Goal: Navigation & Orientation: Find specific page/section

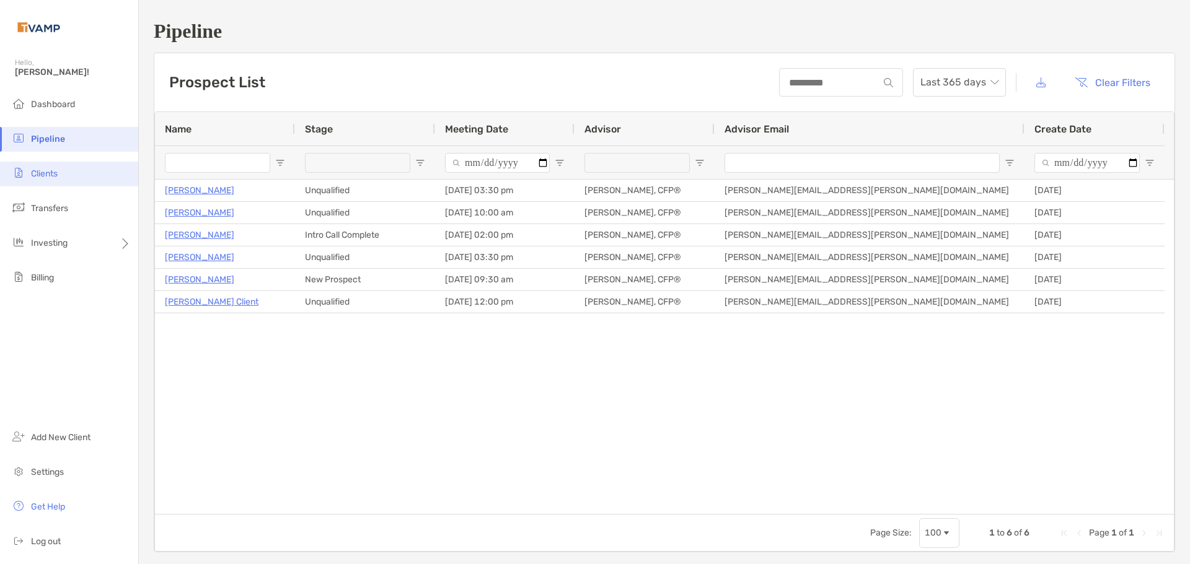
click at [51, 177] on span "Clients" at bounding box center [44, 174] width 27 height 11
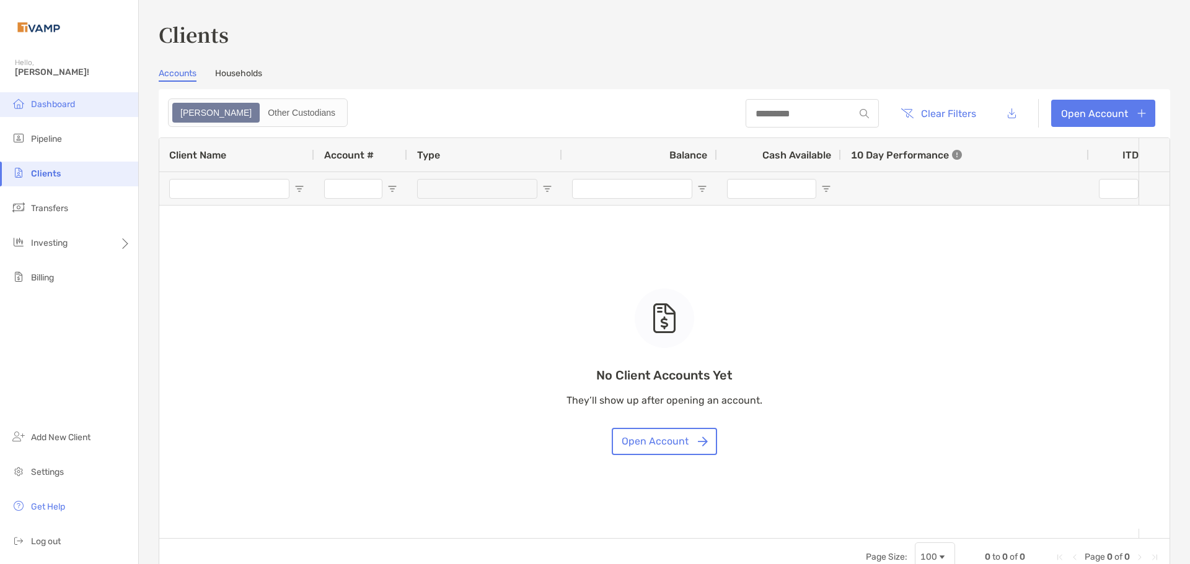
click at [45, 110] on li "Dashboard" at bounding box center [69, 104] width 138 height 25
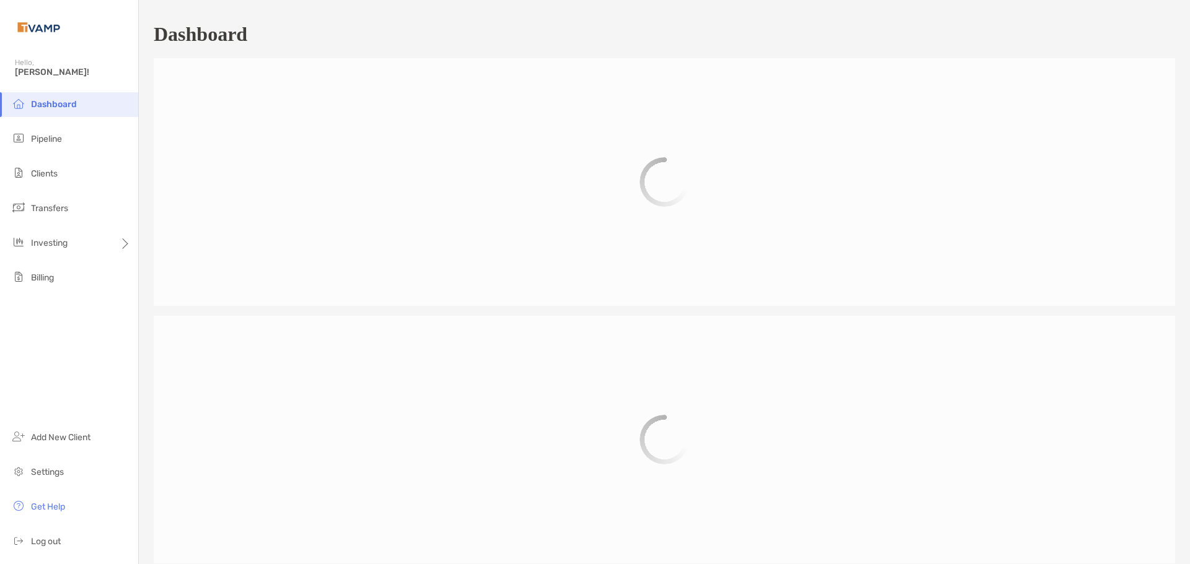
scroll to position [574, 0]
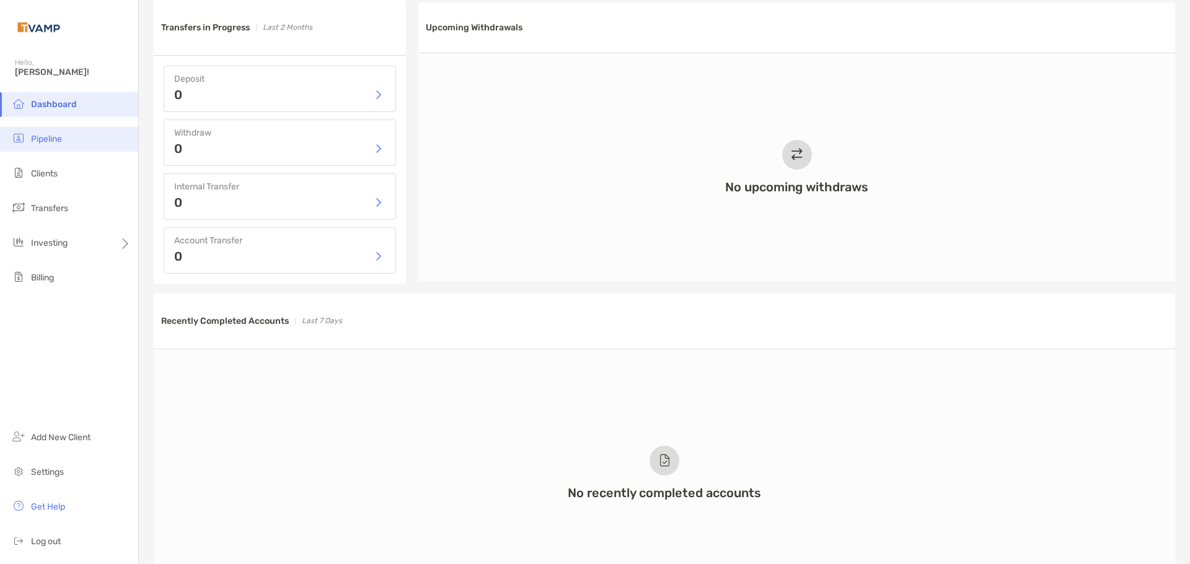
click at [56, 136] on span "Pipeline" at bounding box center [46, 139] width 31 height 11
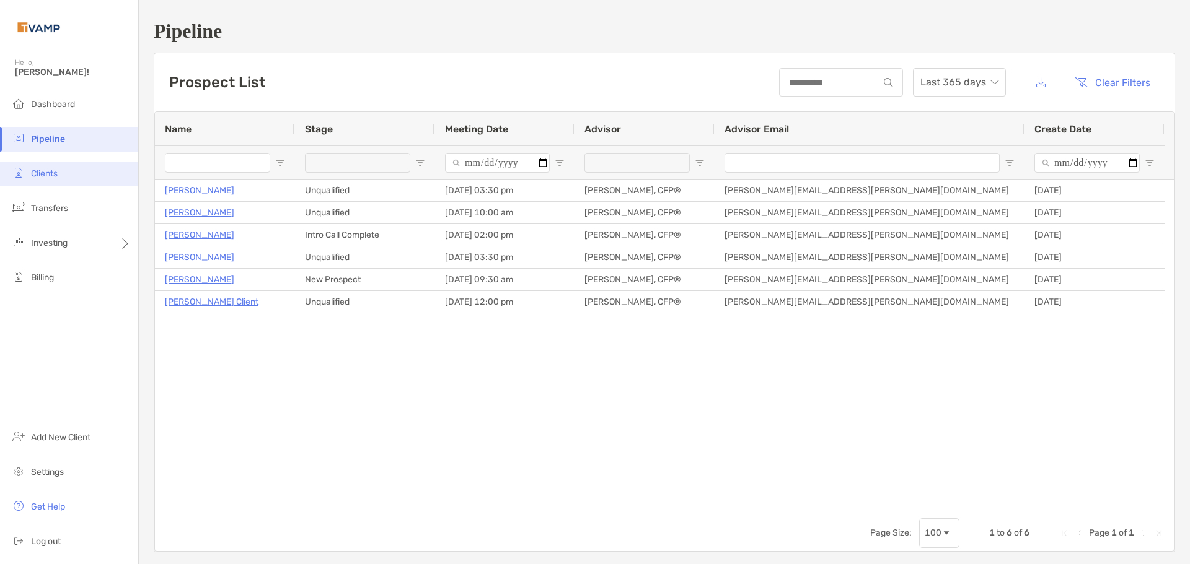
click at [66, 175] on li "Clients" at bounding box center [69, 174] width 138 height 25
click at [46, 177] on span "Clients" at bounding box center [44, 174] width 27 height 11
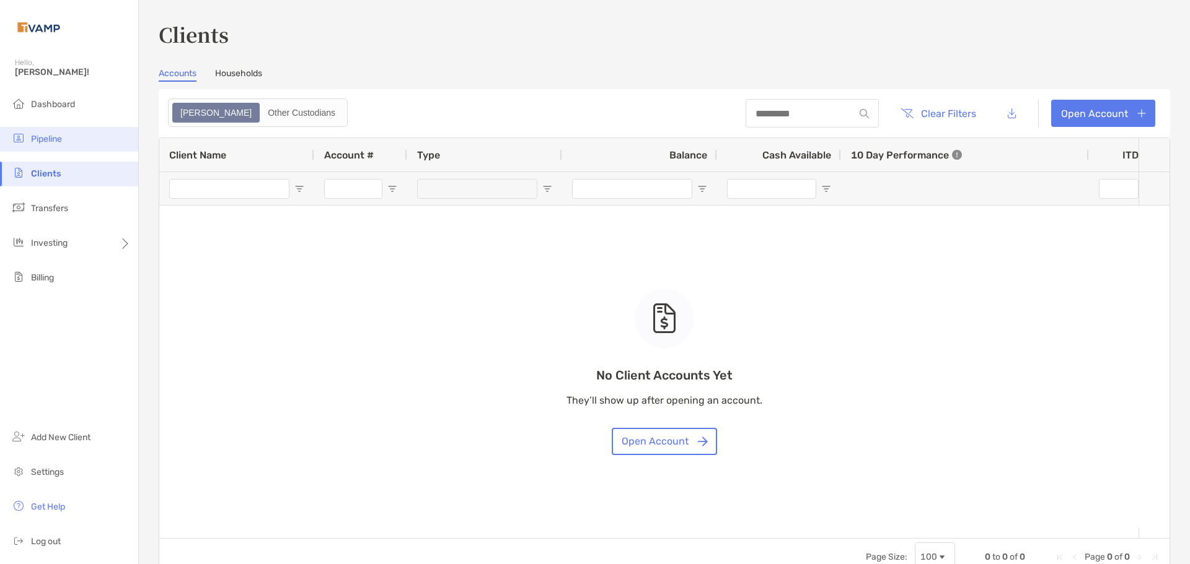
click at [64, 139] on li "Pipeline" at bounding box center [69, 139] width 138 height 25
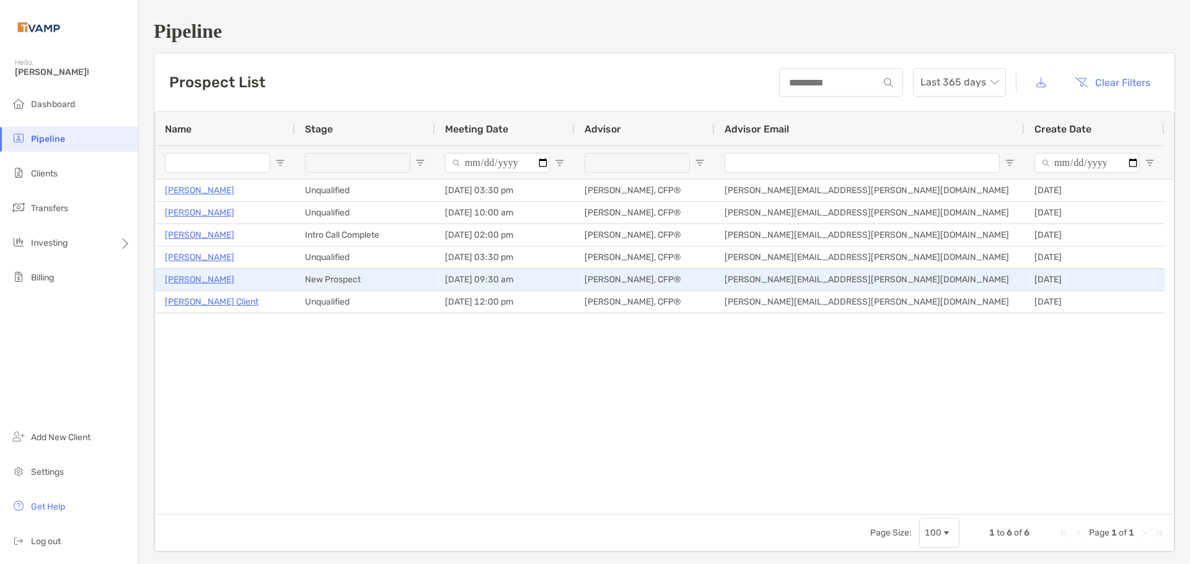
click at [204, 281] on p "[PERSON_NAME]" at bounding box center [199, 279] width 69 height 15
